Goal: Transaction & Acquisition: Subscribe to service/newsletter

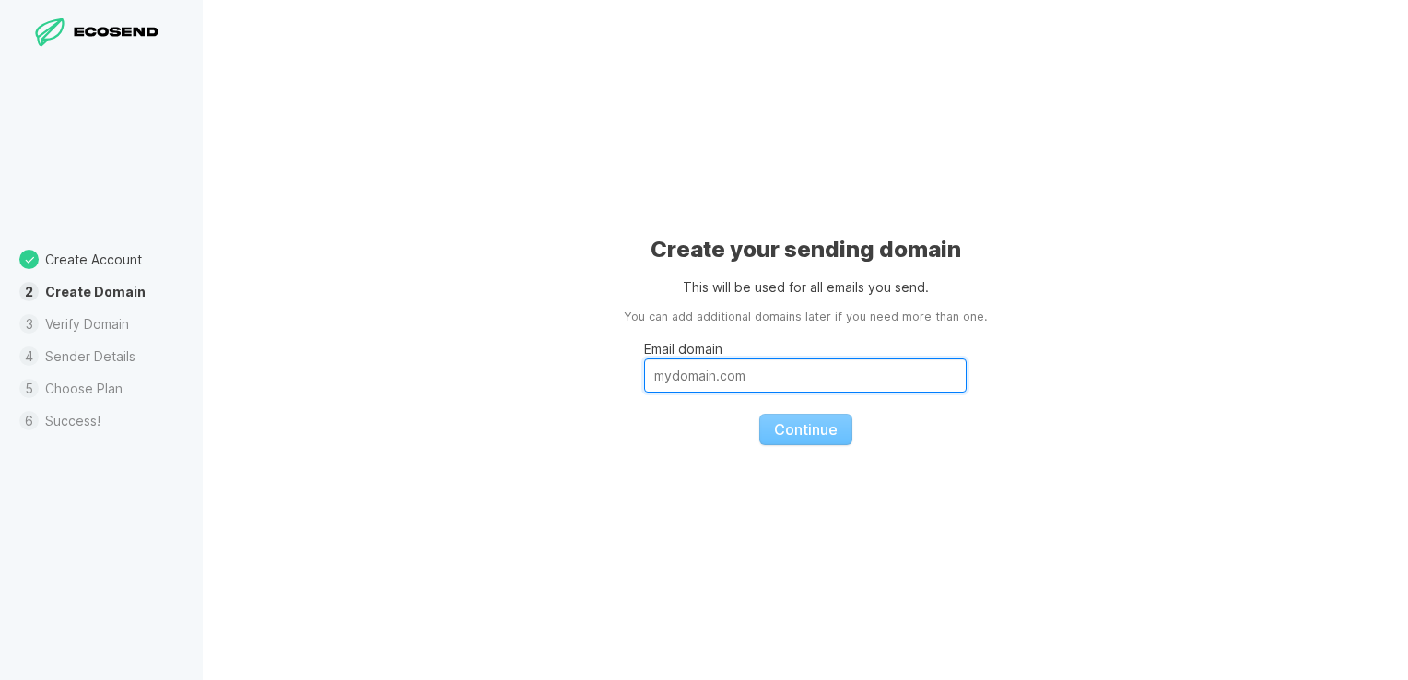
click at [804, 373] on input "Email domain" at bounding box center [805, 375] width 322 height 34
type input "m"
type input "[DOMAIN_NAME]"
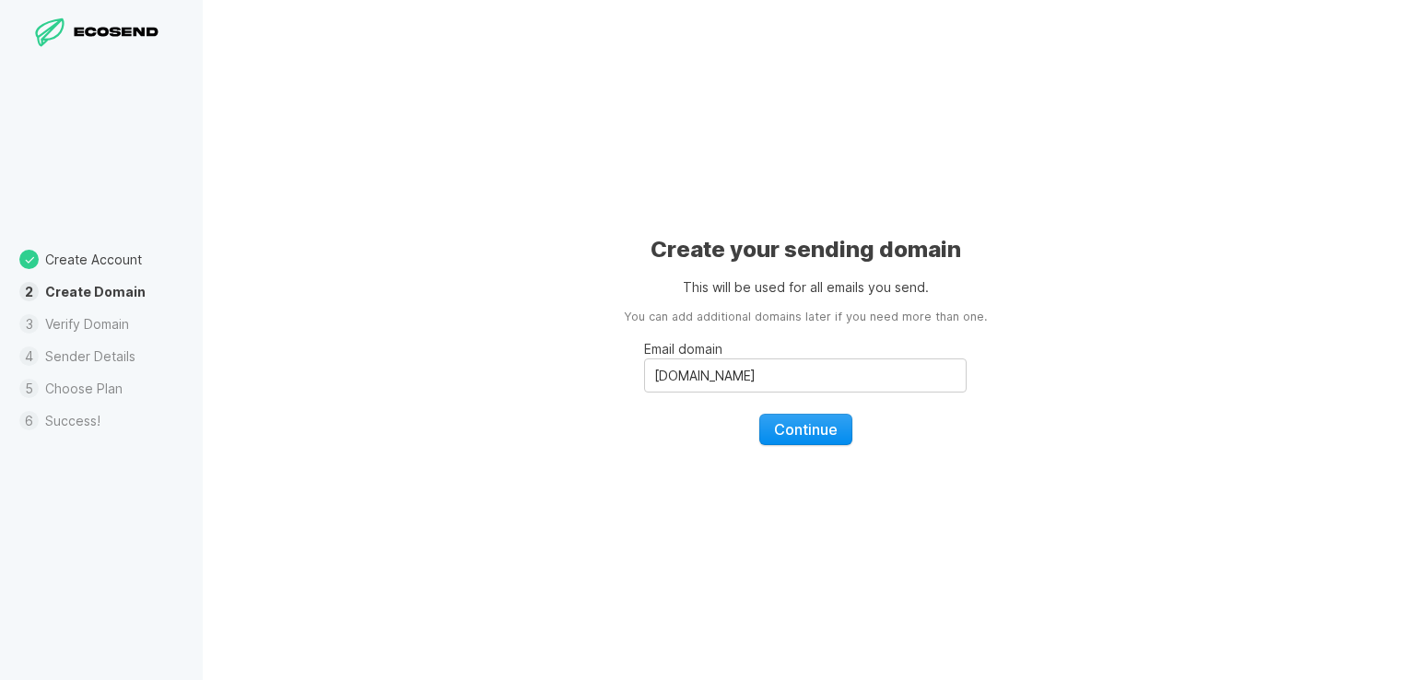
click at [806, 420] on span "Continue" at bounding box center [806, 429] width 64 height 18
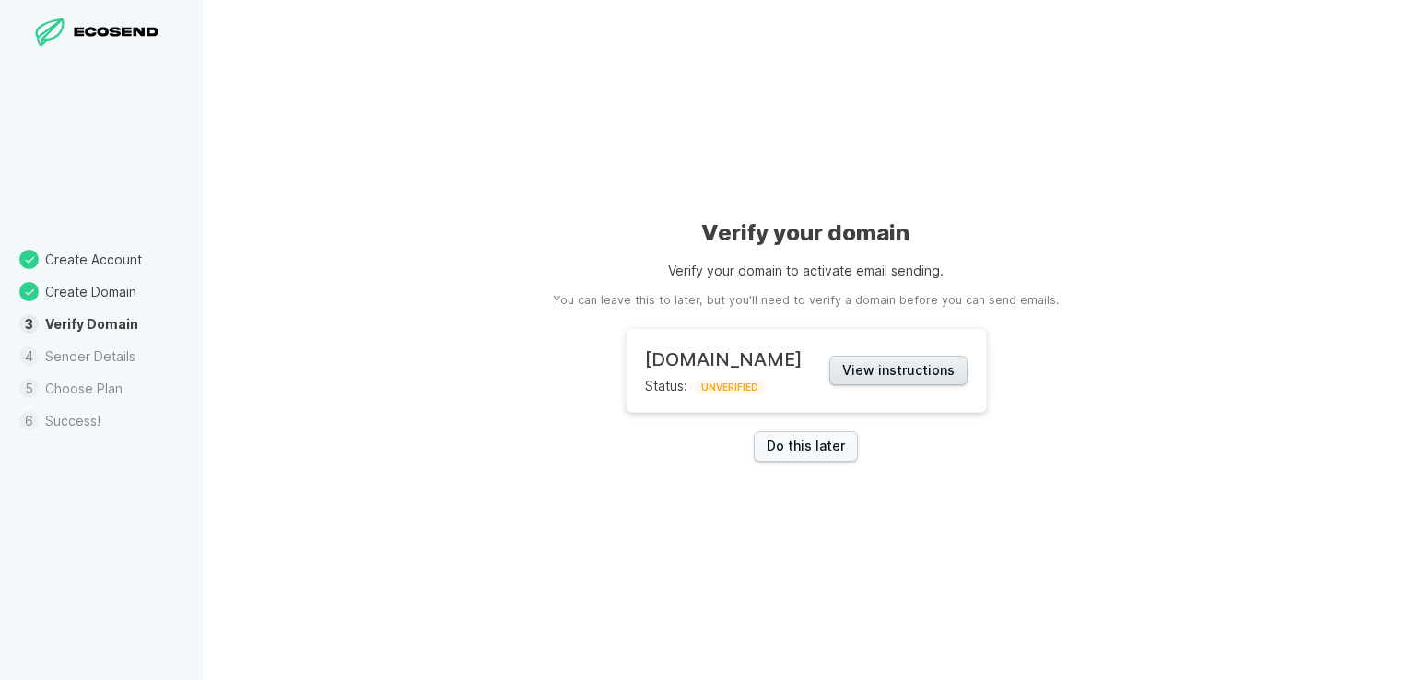
click at [858, 367] on button "View instructions" at bounding box center [898, 371] width 138 height 30
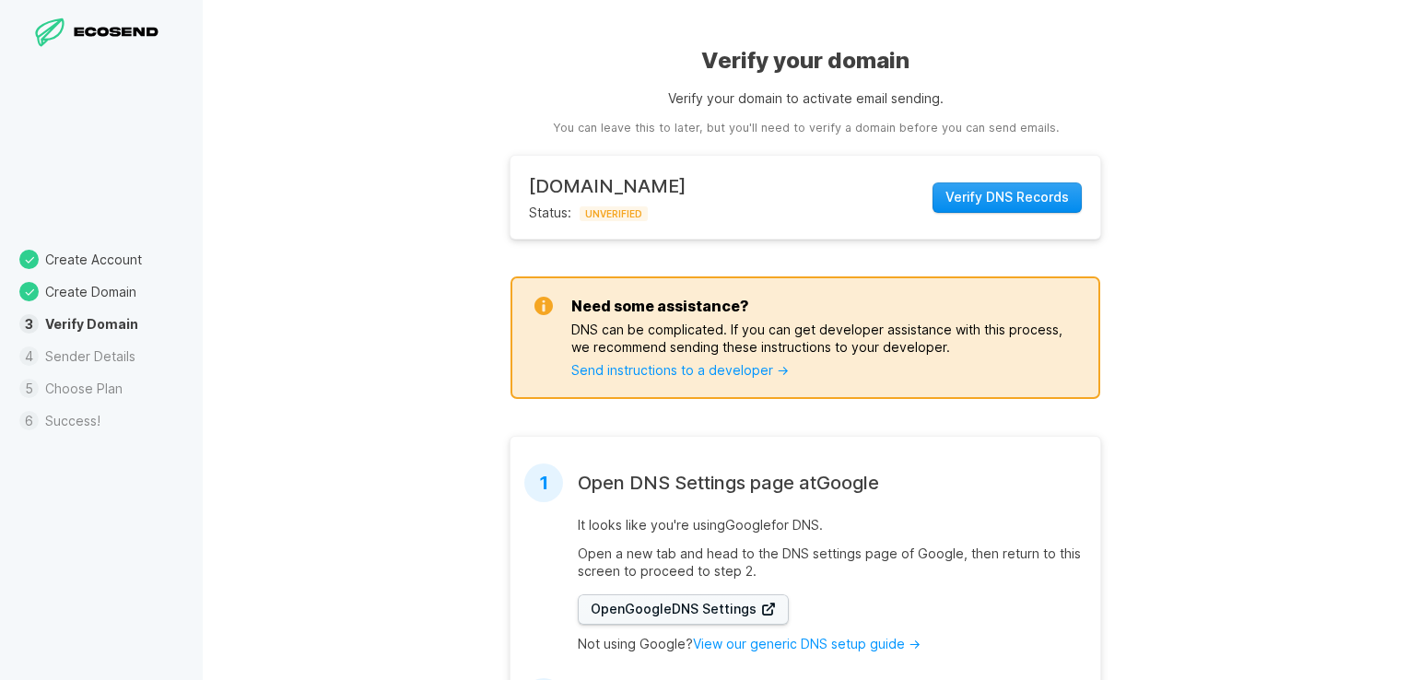
drag, startPoint x: 660, startPoint y: 603, endPoint x: 988, endPoint y: 196, distance: 522.2
drag, startPoint x: 988, startPoint y: 196, endPoint x: 957, endPoint y: 195, distance: 30.4
click at [957, 195] on span "Verify DNS Records" at bounding box center [1006, 197] width 123 height 18
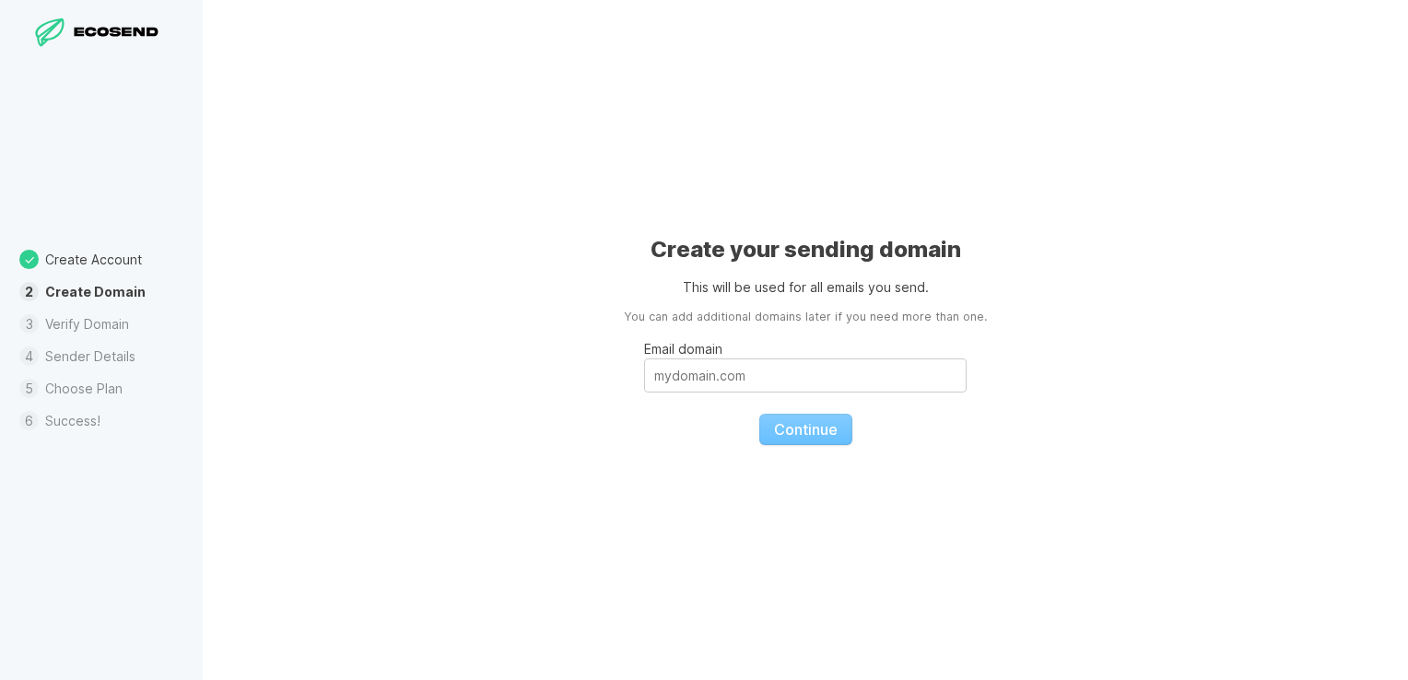
click at [29, 293] on li "Create Domain" at bounding box center [101, 292] width 203 height 32
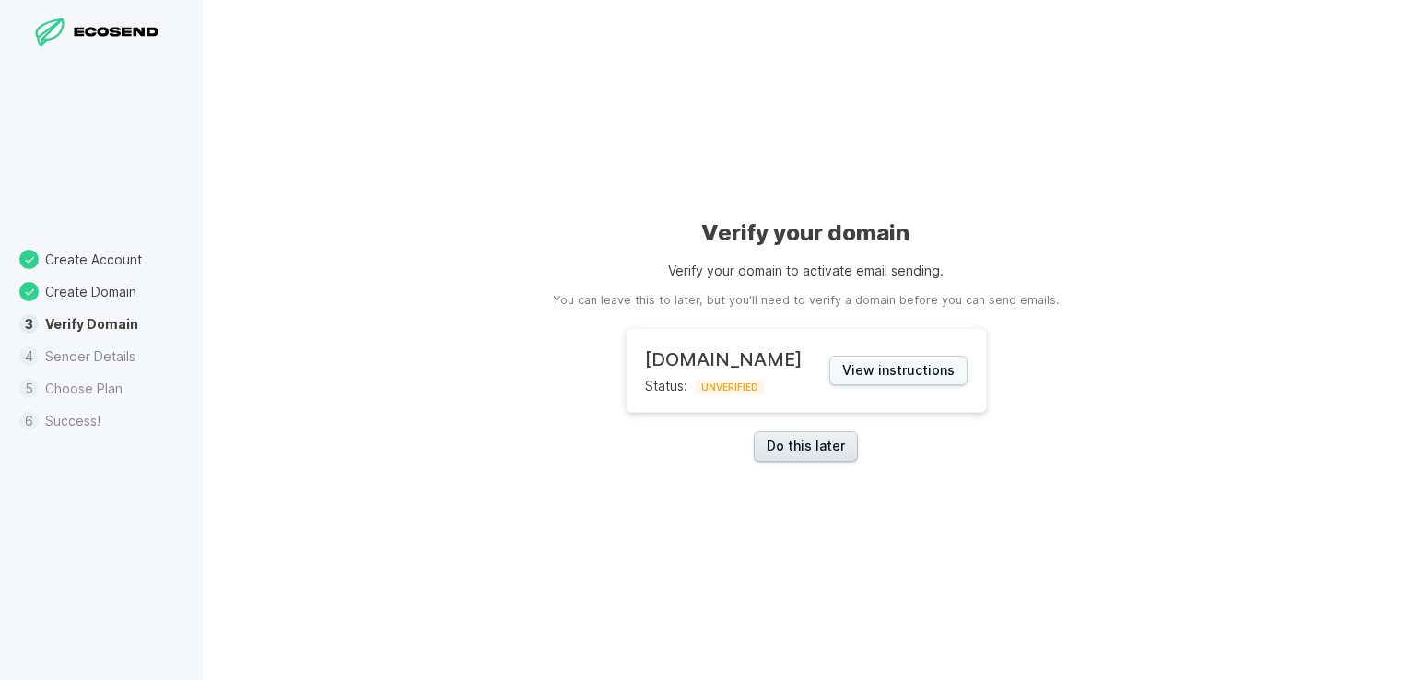
click at [785, 451] on link "Do this later" at bounding box center [806, 446] width 104 height 30
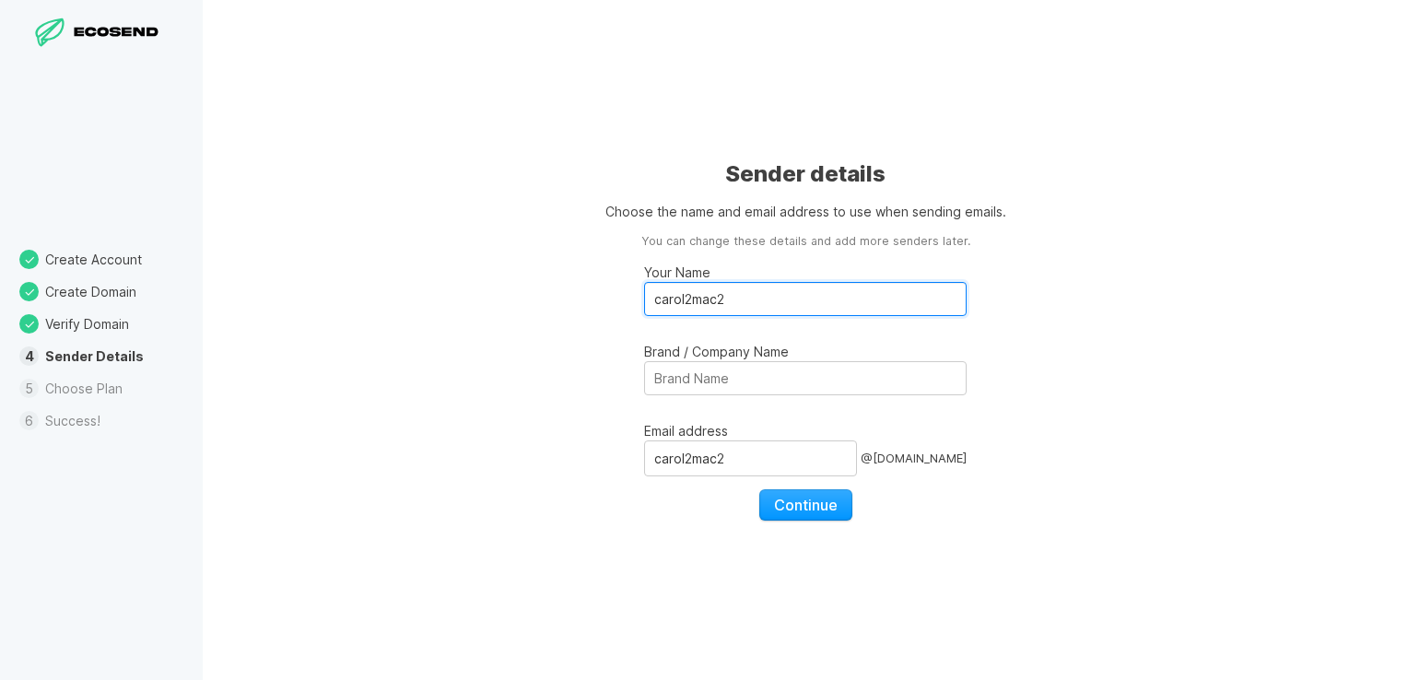
click at [742, 310] on input "carol2mac2" at bounding box center [805, 299] width 322 height 34
drag, startPoint x: 742, startPoint y: 310, endPoint x: 645, endPoint y: 291, distance: 98.5
click at [645, 291] on input "carol2mac2" at bounding box center [805, 299] width 322 height 34
type input "[PERSON_NAME]"
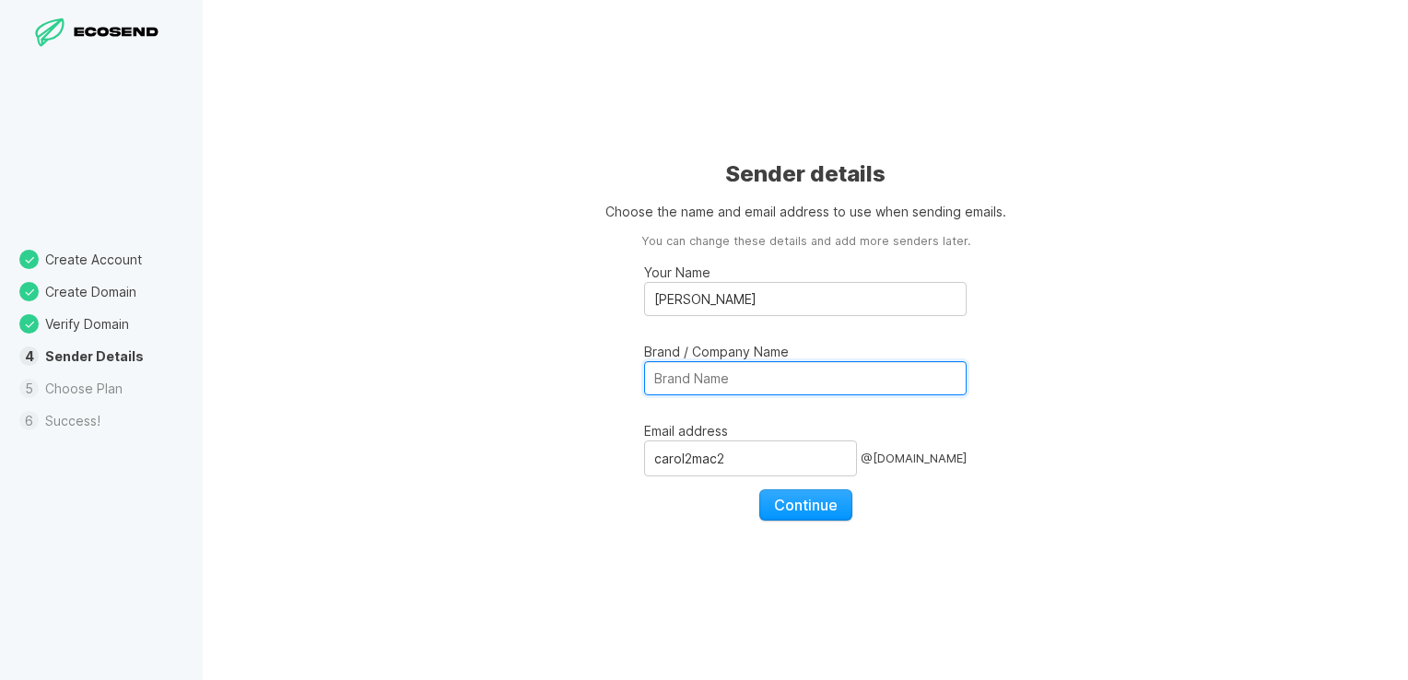
click at [675, 376] on input "Brand / Company Name" at bounding box center [805, 378] width 322 height 34
click at [1226, 315] on div "Sender details Choose the name and email address to use when sending emails. Yo…" at bounding box center [805, 340] width 1205 height 680
click at [800, 503] on span "Continue" at bounding box center [806, 505] width 64 height 18
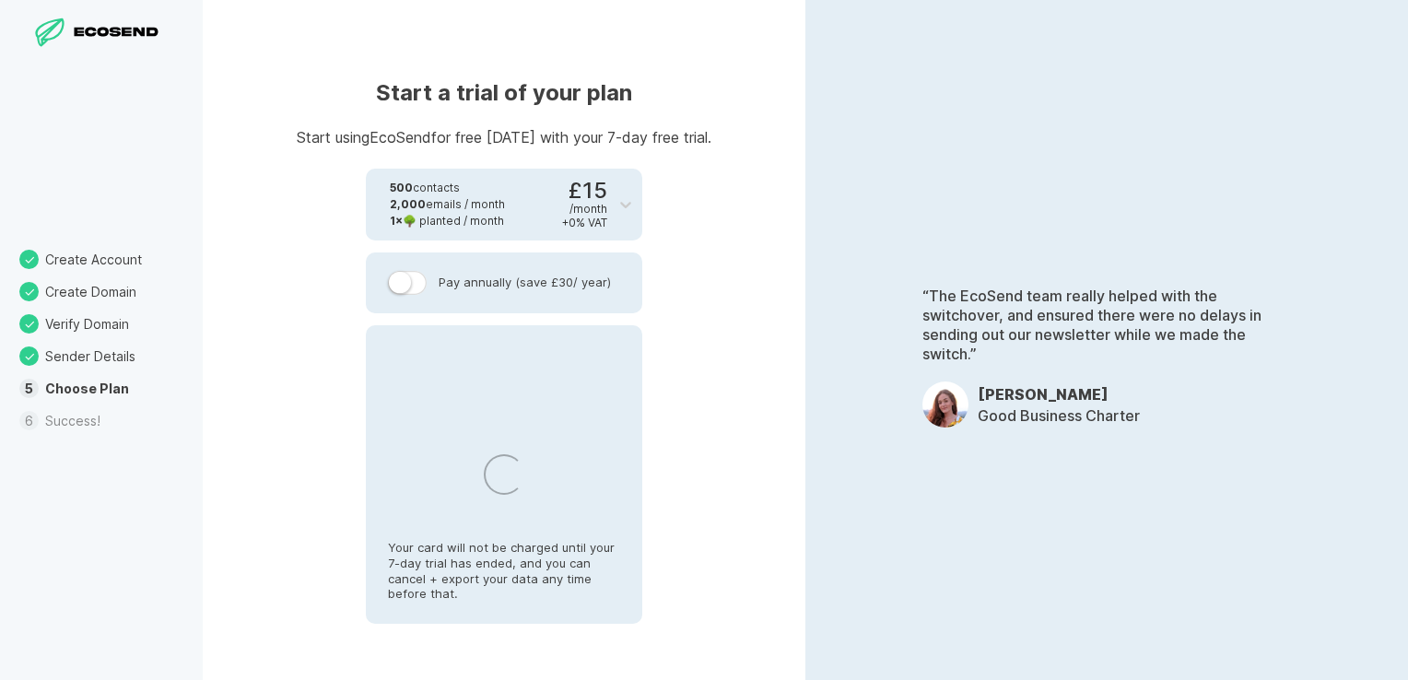
select select "GB"
